Goal: Task Accomplishment & Management: Manage account settings

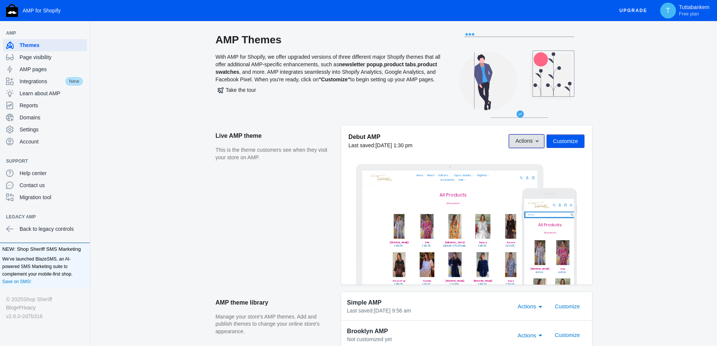
click at [531, 145] on button "Actions" at bounding box center [526, 141] width 35 height 14
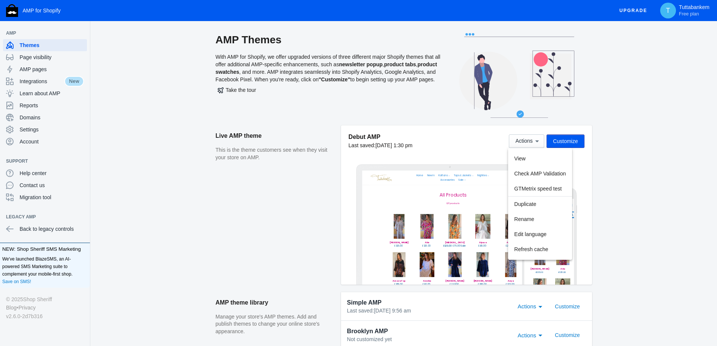
click at [534, 142] on div at bounding box center [358, 173] width 717 height 346
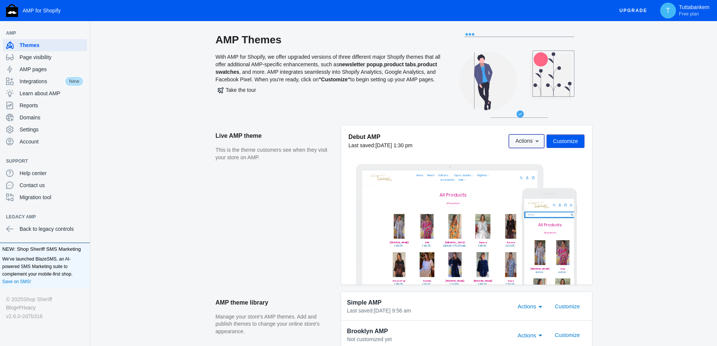
click at [533, 141] on span "Actions" at bounding box center [526, 140] width 23 height 6
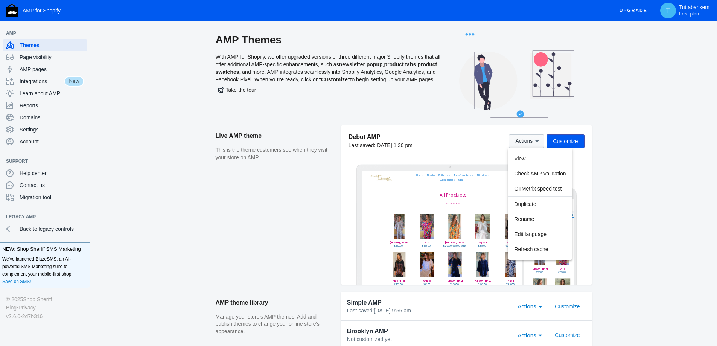
click at [533, 141] on div at bounding box center [358, 173] width 717 height 346
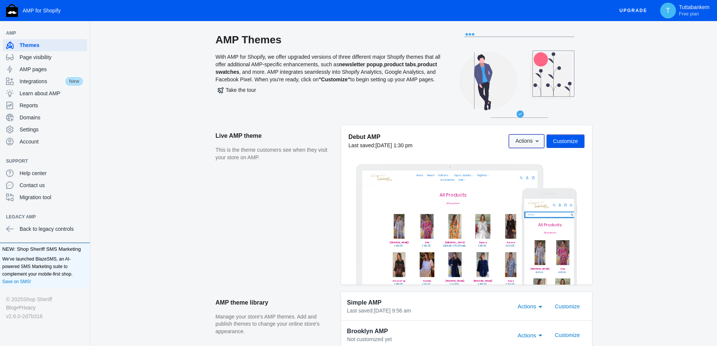
click at [535, 139] on icon at bounding box center [537, 141] width 8 height 8
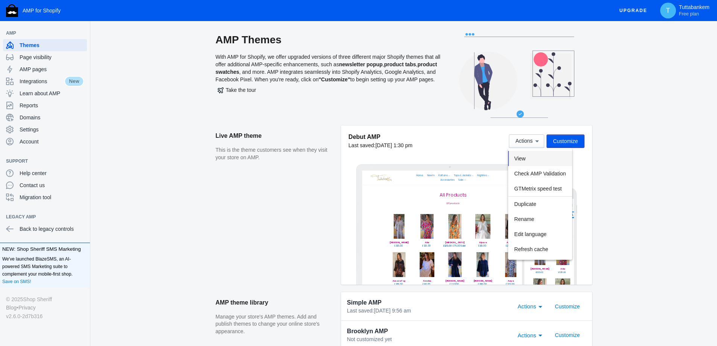
click at [0, 0] on button "View" at bounding box center [0, 0] width 0 height 0
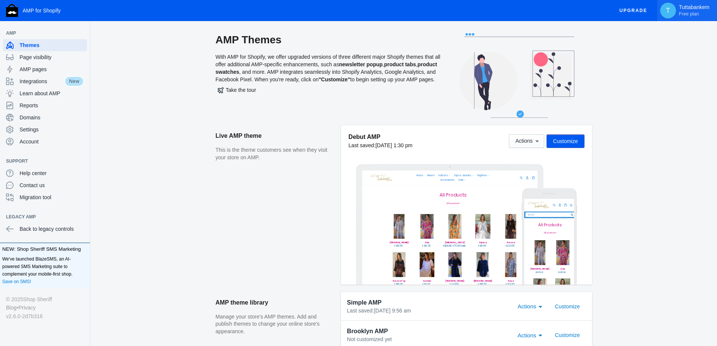
click at [680, 13] on span "Free plan" at bounding box center [689, 14] width 20 height 6
click at [0, 0] on div at bounding box center [0, 0] width 0 height 0
click at [46, 56] on span "Page visibility" at bounding box center [52, 57] width 64 height 8
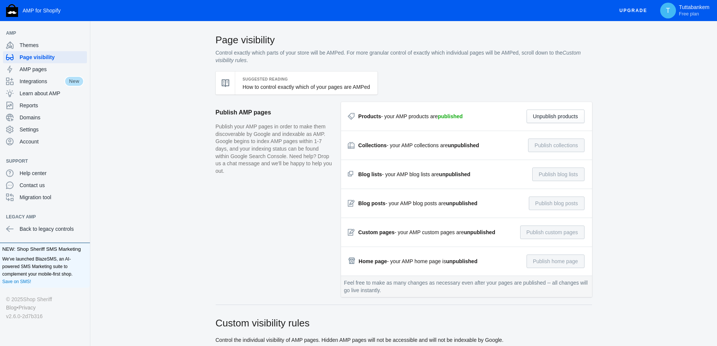
drag, startPoint x: 468, startPoint y: 119, endPoint x: 356, endPoint y: 119, distance: 112.5
click at [356, 119] on div "Products - your AMP products are published Unpublish products" at bounding box center [466, 116] width 236 height 14
click at [356, 119] on div "Products - your AMP products are published" at bounding box center [405, 117] width 114 height 8
drag, startPoint x: 374, startPoint y: 119, endPoint x: 475, endPoint y: 116, distance: 100.5
click at [475, 116] on div "Products - your AMP products are published Unpublish products" at bounding box center [466, 116] width 236 height 14
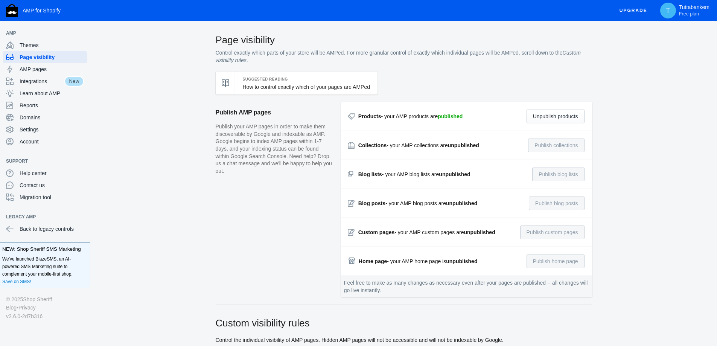
click at [475, 116] on div "Products - your AMP products are published Unpublish products" at bounding box center [466, 116] width 236 height 14
drag, startPoint x: 475, startPoint y: 116, endPoint x: 356, endPoint y: 108, distance: 119.6
click at [356, 108] on div "Products - your AMP products are published Unpublish products" at bounding box center [466, 116] width 251 height 29
